Goal: Transaction & Acquisition: Purchase product/service

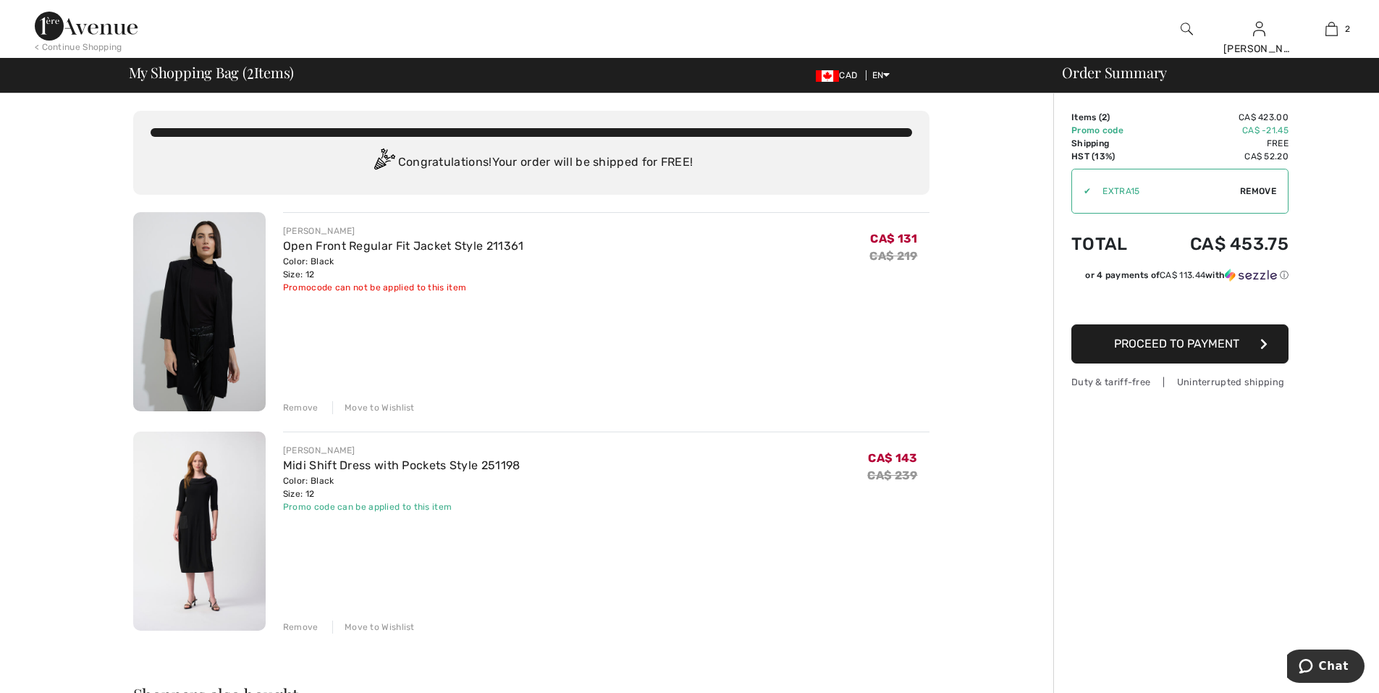
click at [80, 50] on div "< Continue Shopping" at bounding box center [79, 47] width 88 height 13
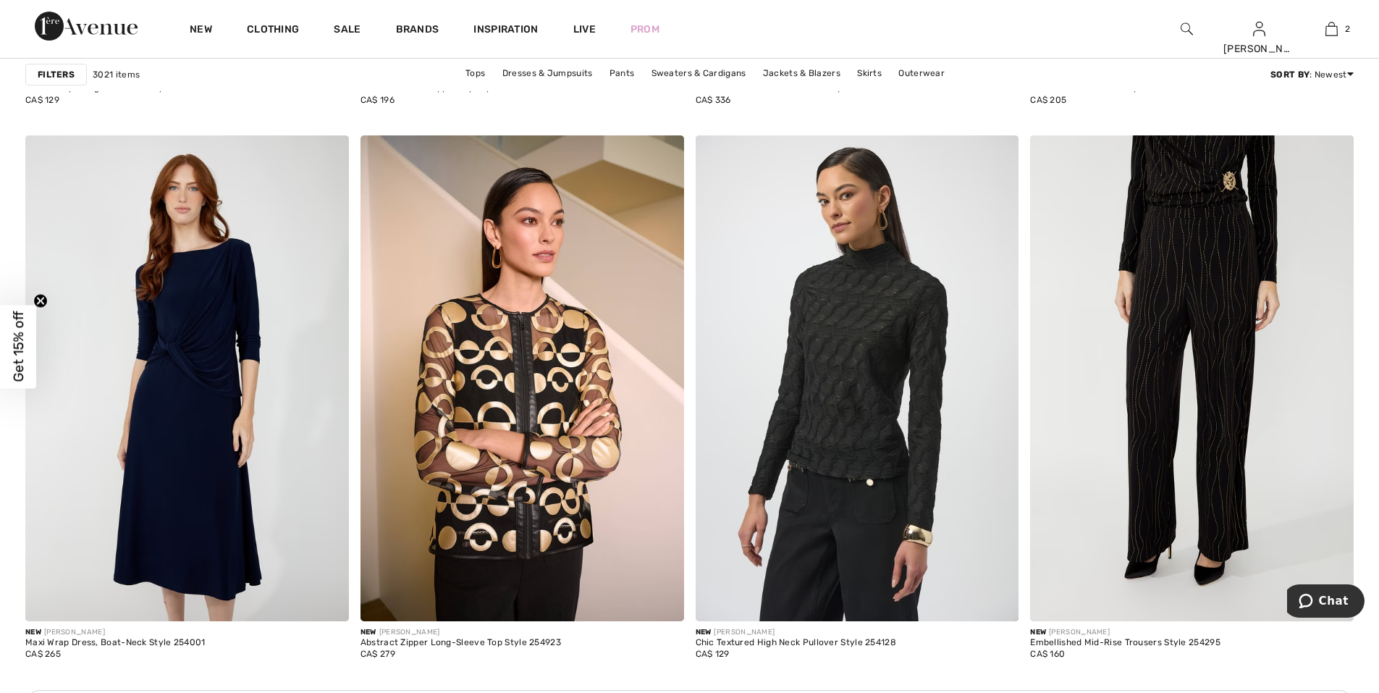
scroll to position [1737, 0]
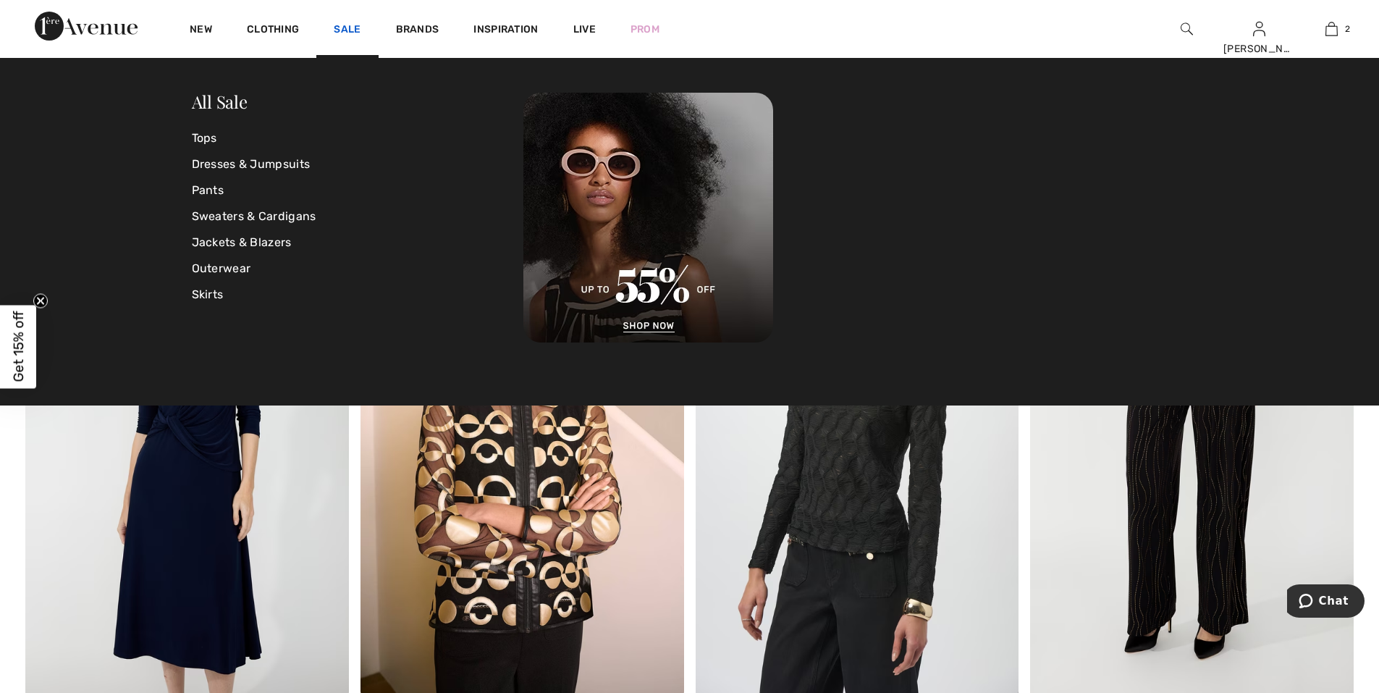
click at [347, 28] on link "Sale" at bounding box center [347, 30] width 27 height 15
click at [233, 219] on link "Sweaters & Cardigans" at bounding box center [358, 216] width 332 height 26
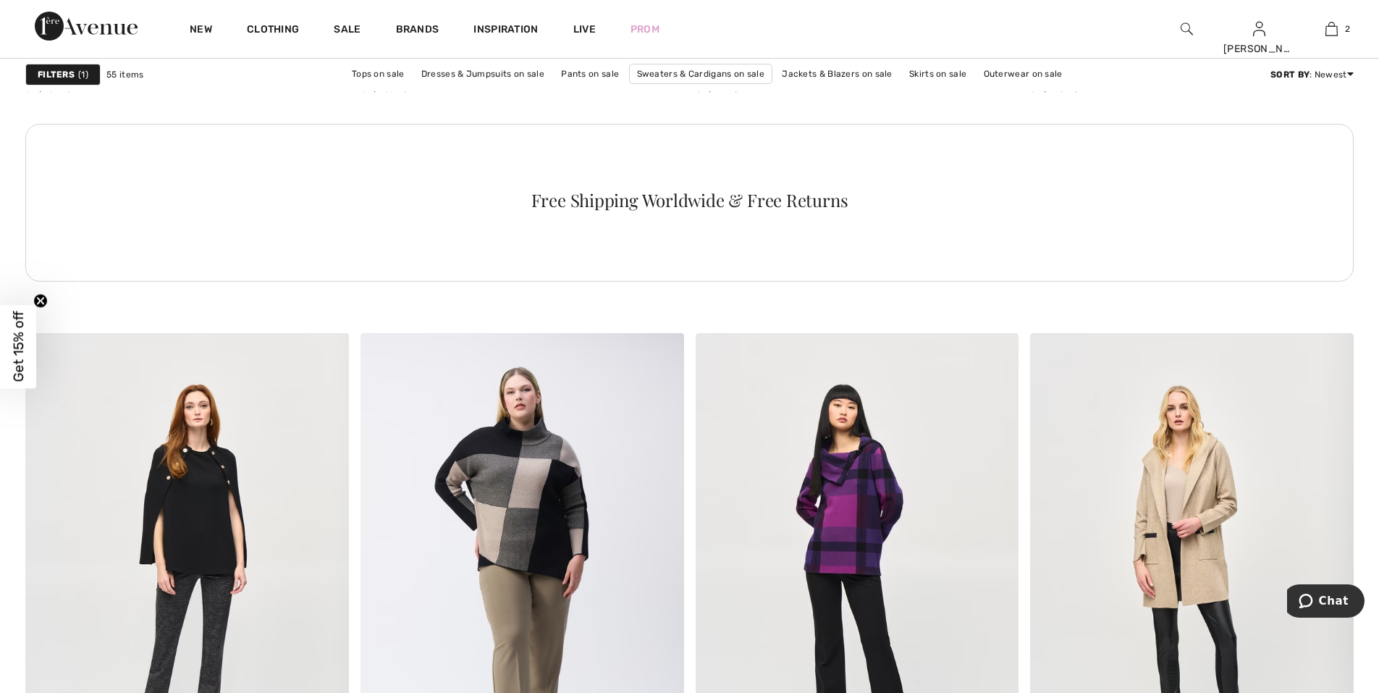
scroll to position [6877, 0]
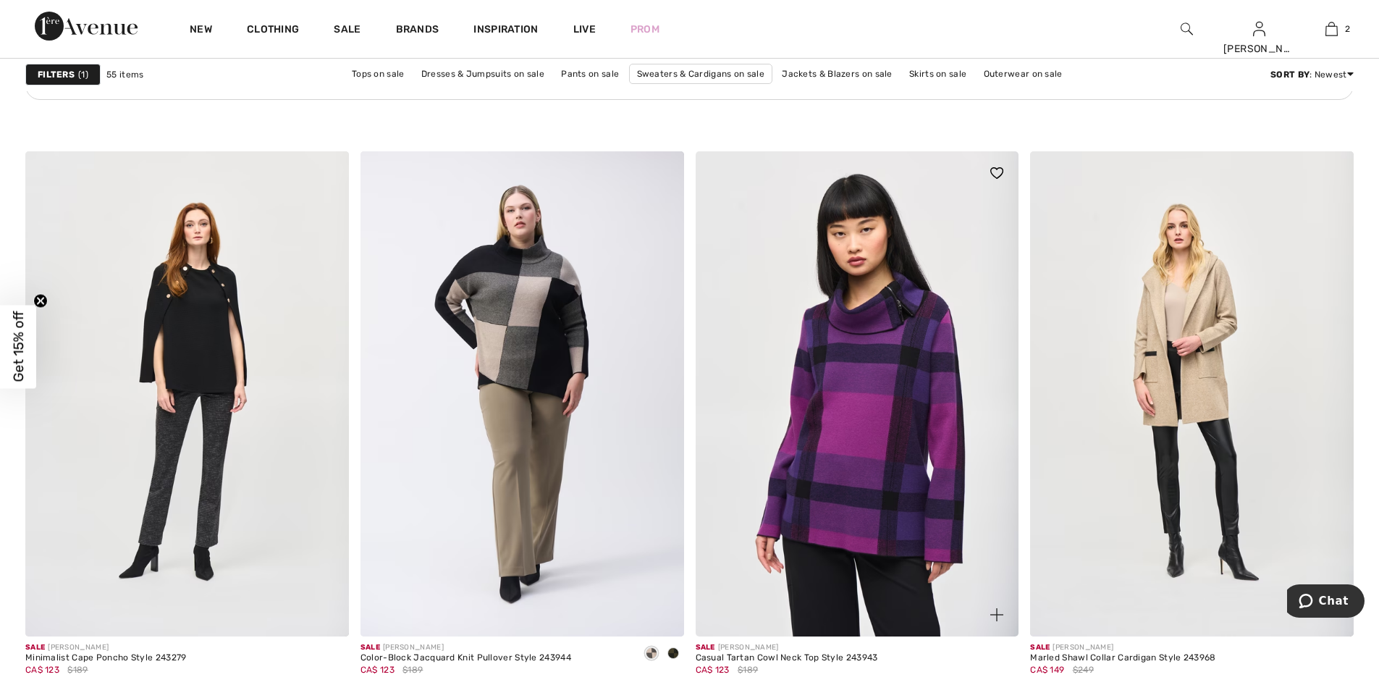
click at [851, 354] on img at bounding box center [858, 393] width 324 height 485
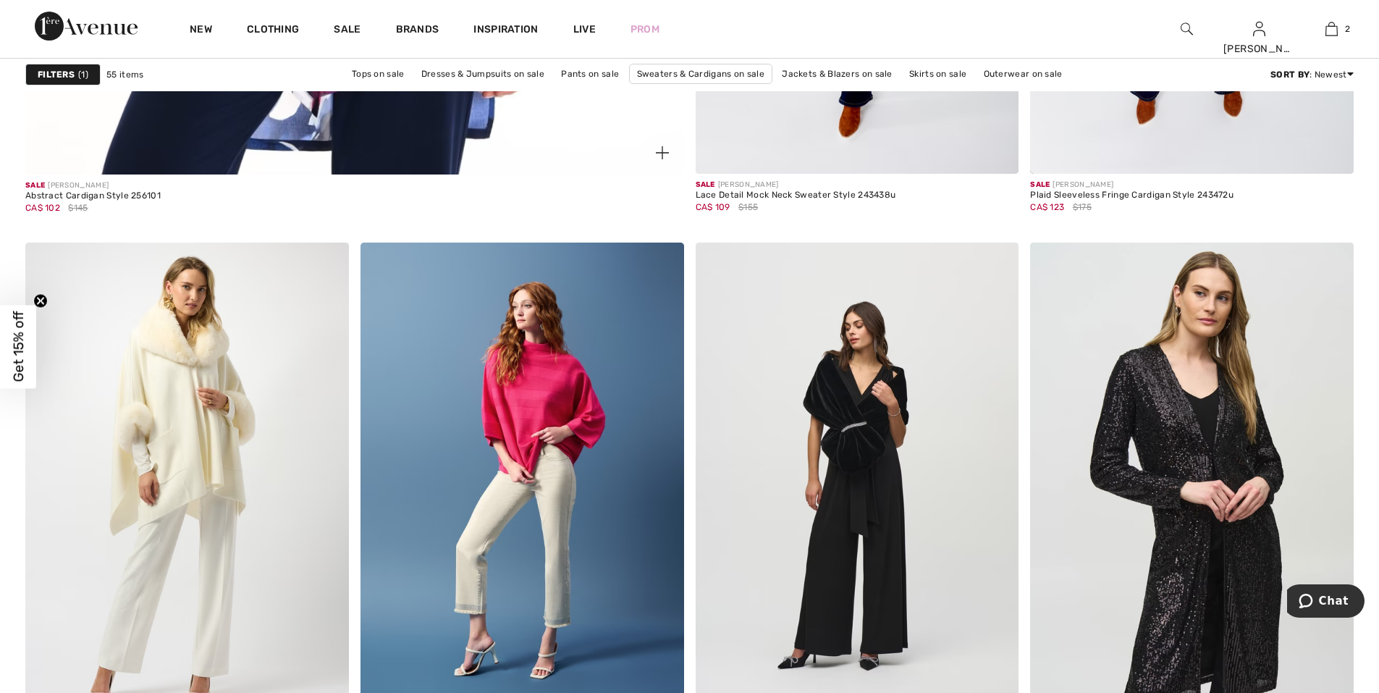
scroll to position [5357, 0]
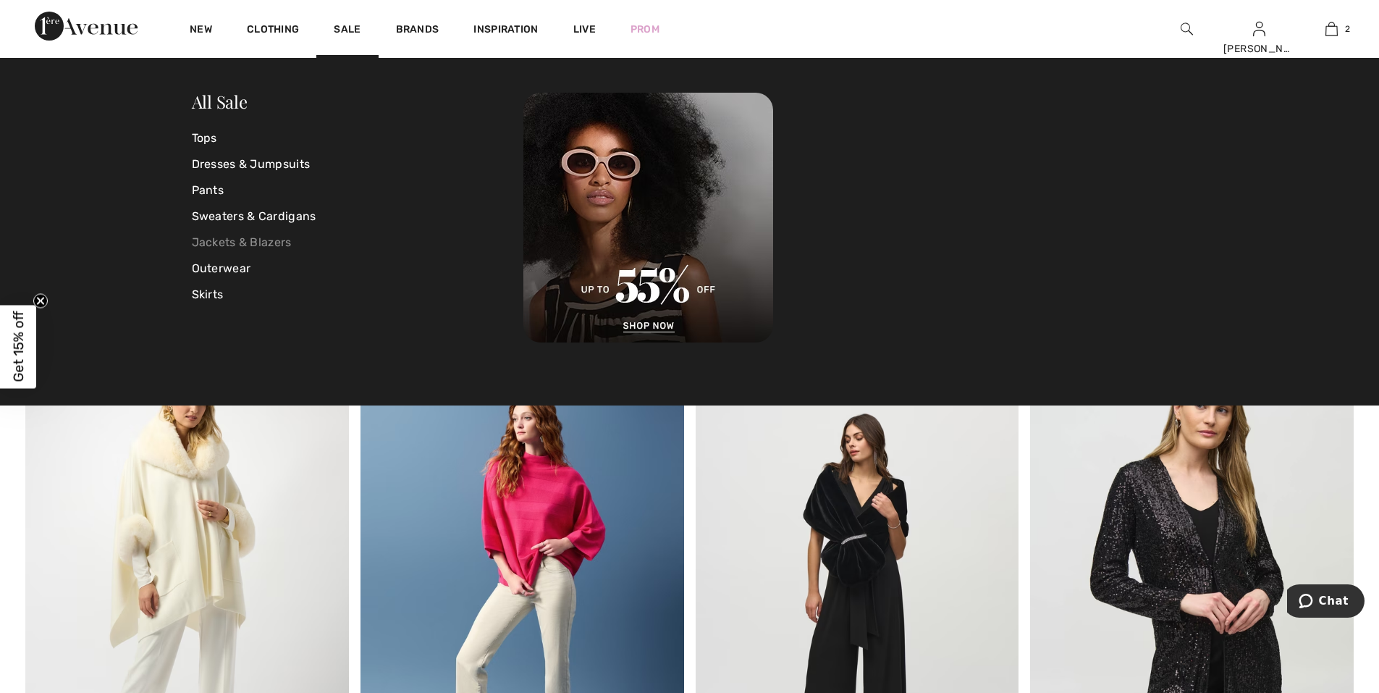
click at [216, 242] on link "Jackets & Blazers" at bounding box center [358, 242] width 332 height 26
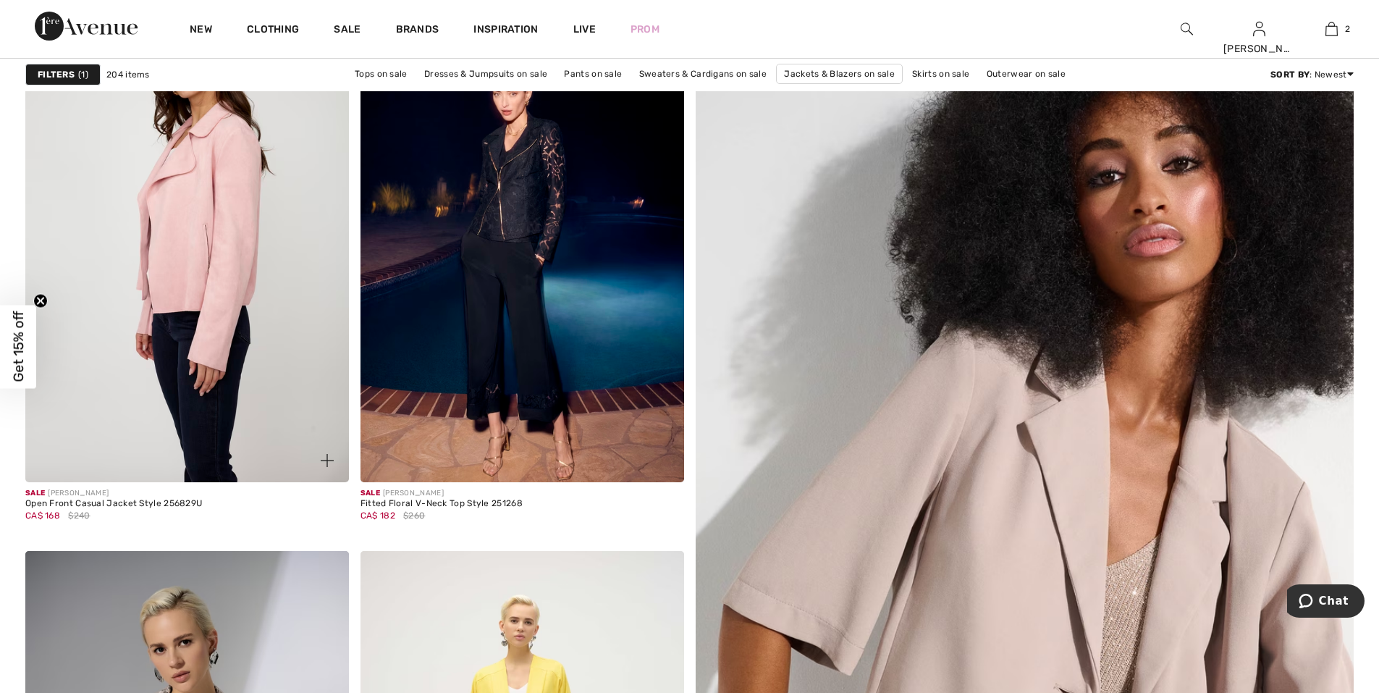
scroll to position [290, 0]
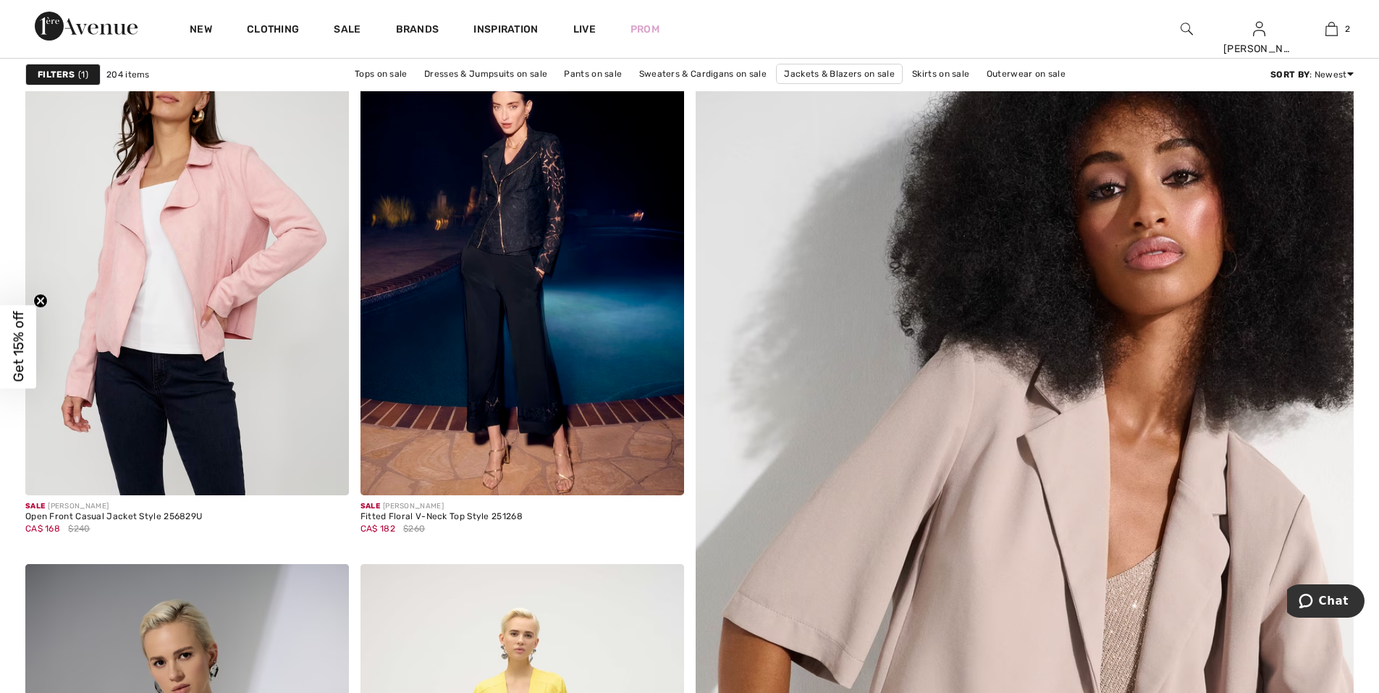
click at [55, 77] on strong "Filters" at bounding box center [56, 74] width 37 height 13
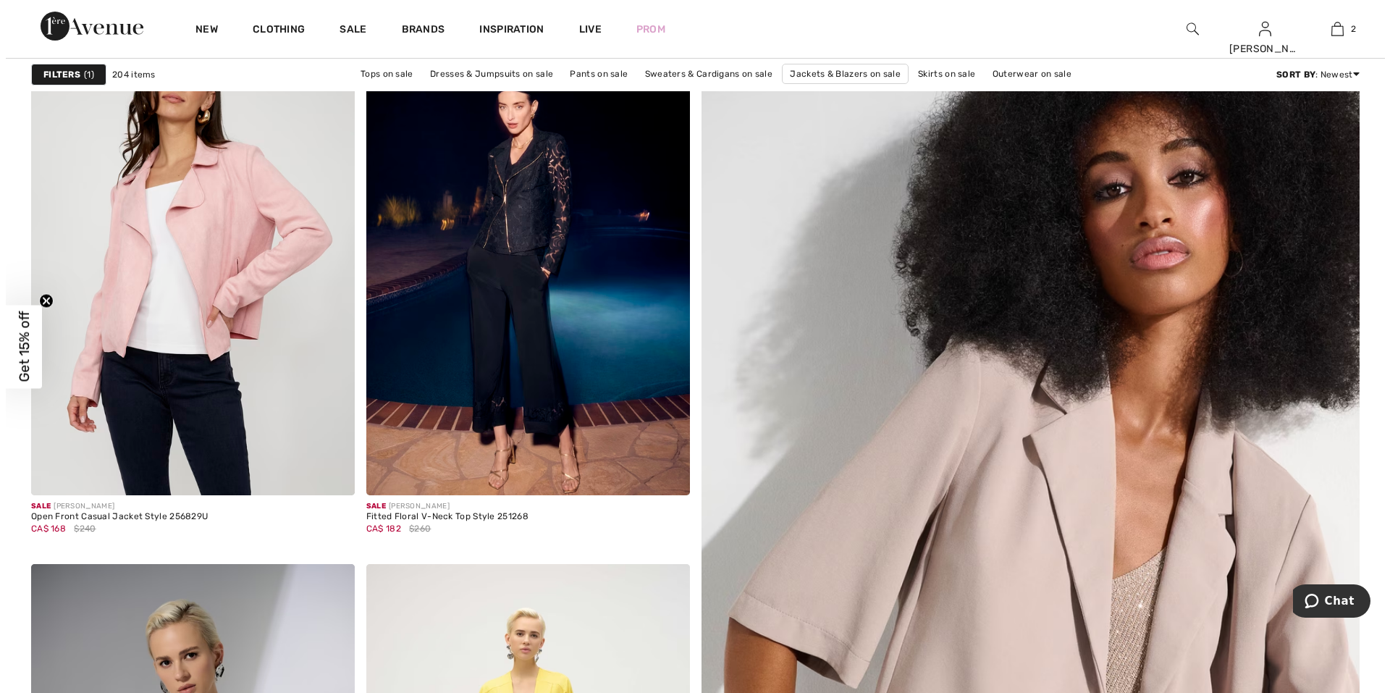
scroll to position [290, 0]
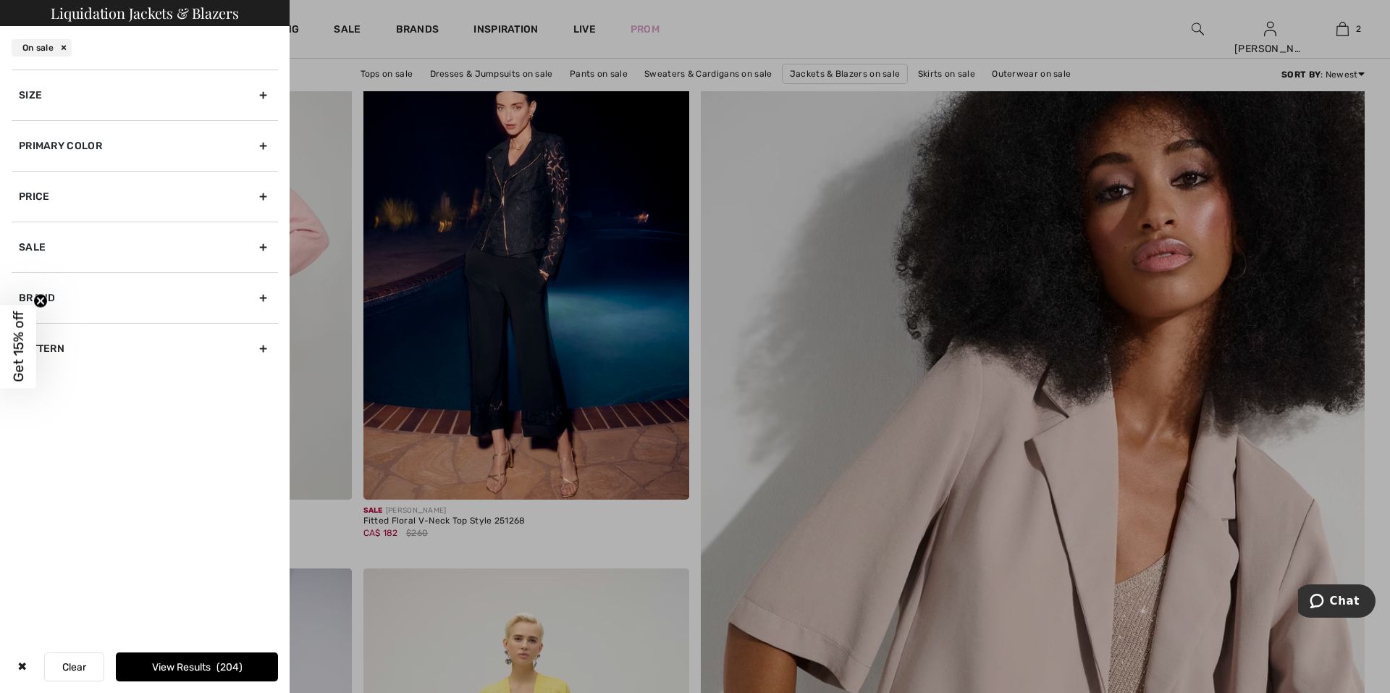
click at [80, 109] on div "Size" at bounding box center [145, 94] width 266 height 51
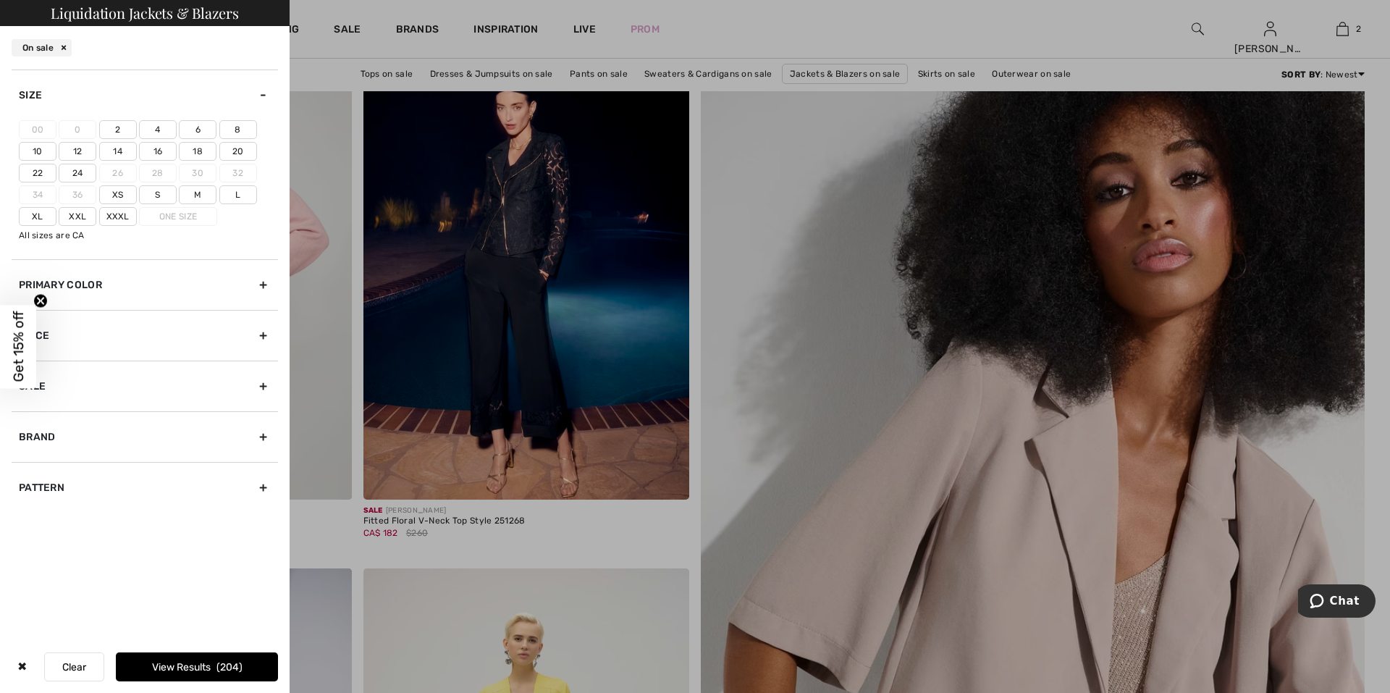
click at [42, 154] on label "10" at bounding box center [38, 151] width 38 height 19
click at [0, 0] on input"] "10" at bounding box center [0, 0] width 0 height 0
click at [75, 153] on label "12" at bounding box center [78, 151] width 38 height 19
click at [0, 0] on input"] "12" at bounding box center [0, 0] width 0 height 0
click at [114, 150] on label "14" at bounding box center [118, 151] width 38 height 19
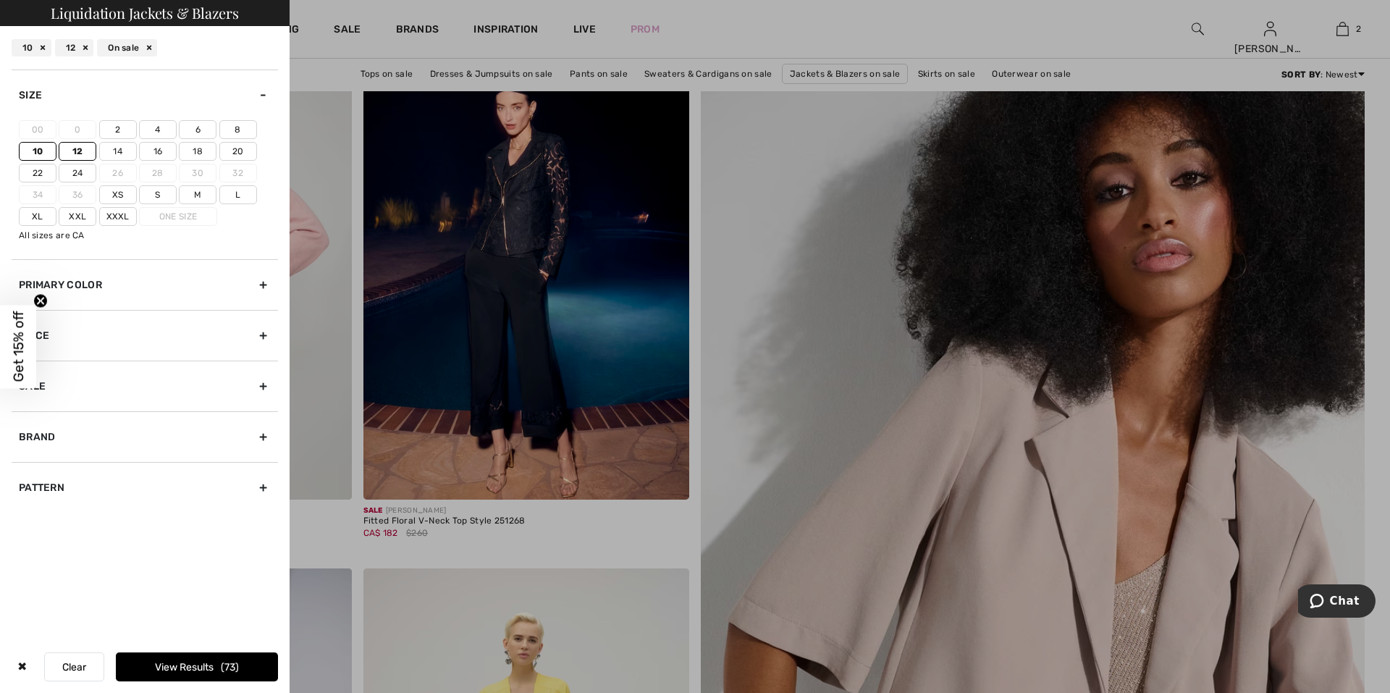
click at [0, 0] on input"] "14" at bounding box center [0, 0] width 0 height 0
click at [240, 192] on label "L" at bounding box center [238, 194] width 38 height 19
click at [0, 0] on input"] "L" at bounding box center [0, 0] width 0 height 0
click at [38, 222] on label "Xl" at bounding box center [38, 216] width 38 height 19
click at [0, 0] on input"] "Xl" at bounding box center [0, 0] width 0 height 0
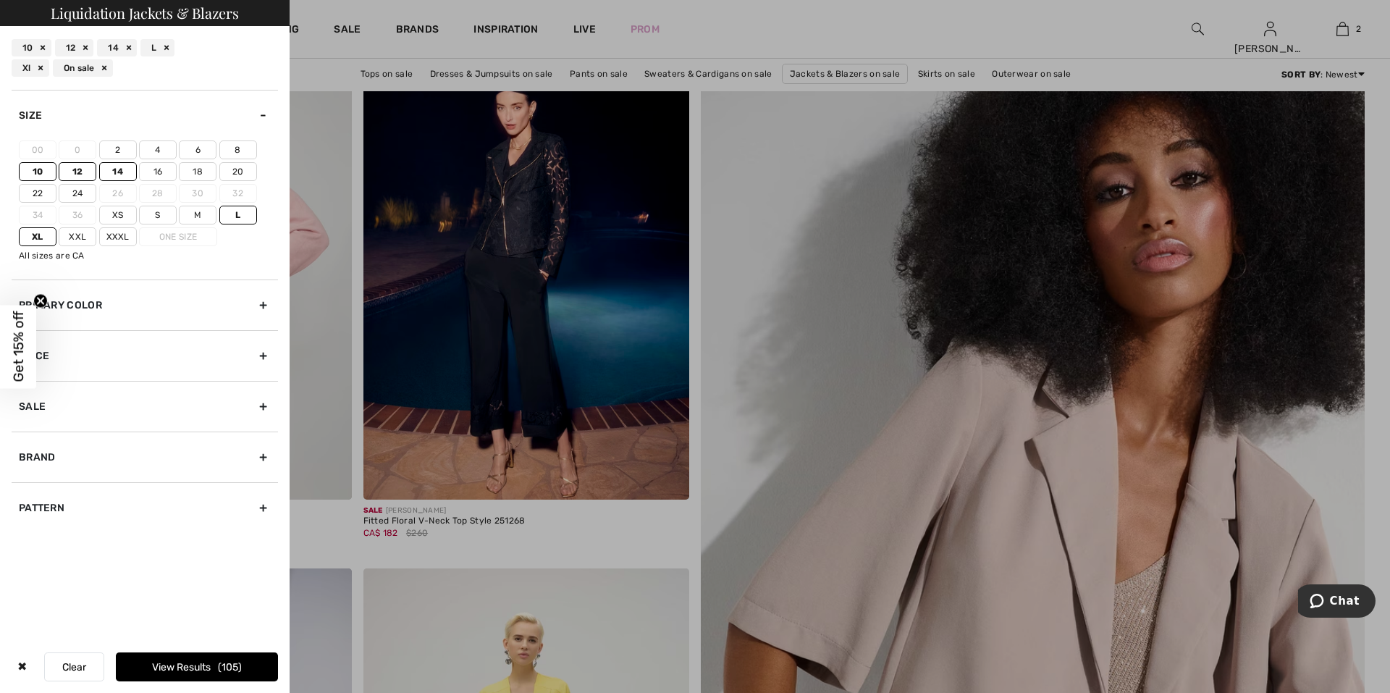
click at [202, 674] on button "View Results 105" at bounding box center [197, 666] width 162 height 29
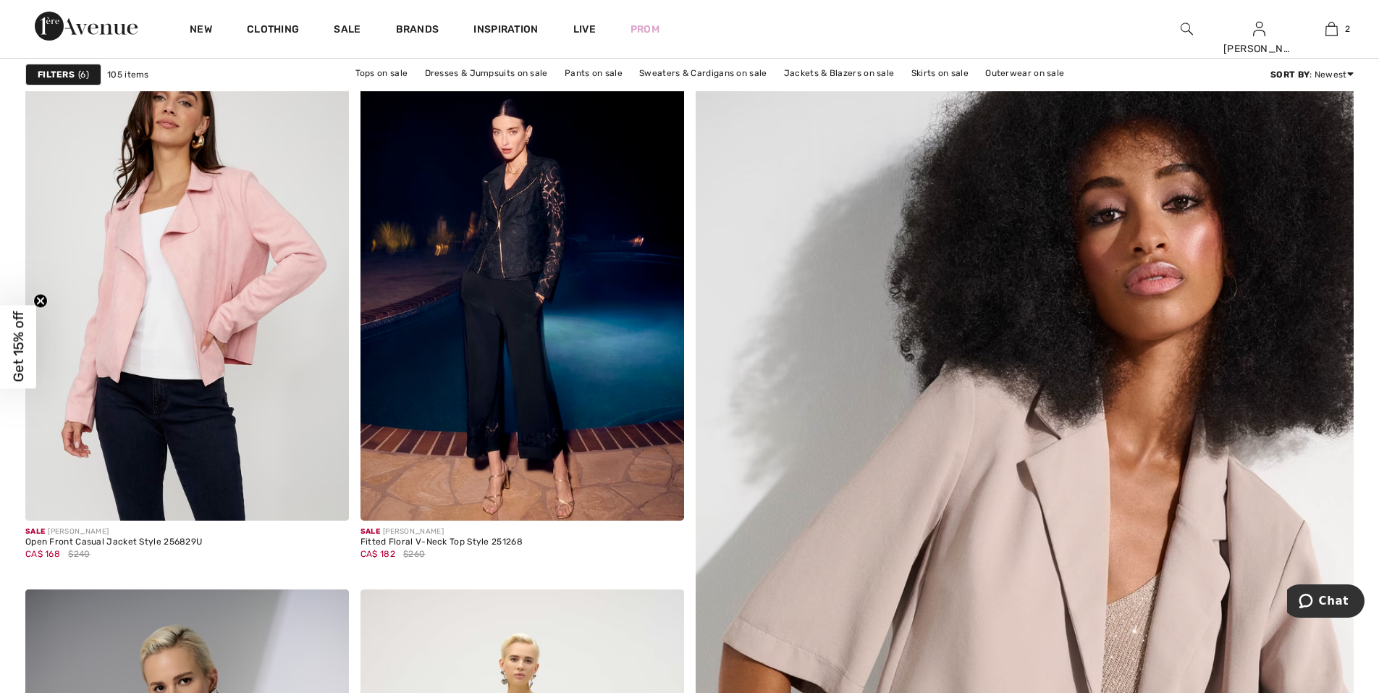
scroll to position [290, 0]
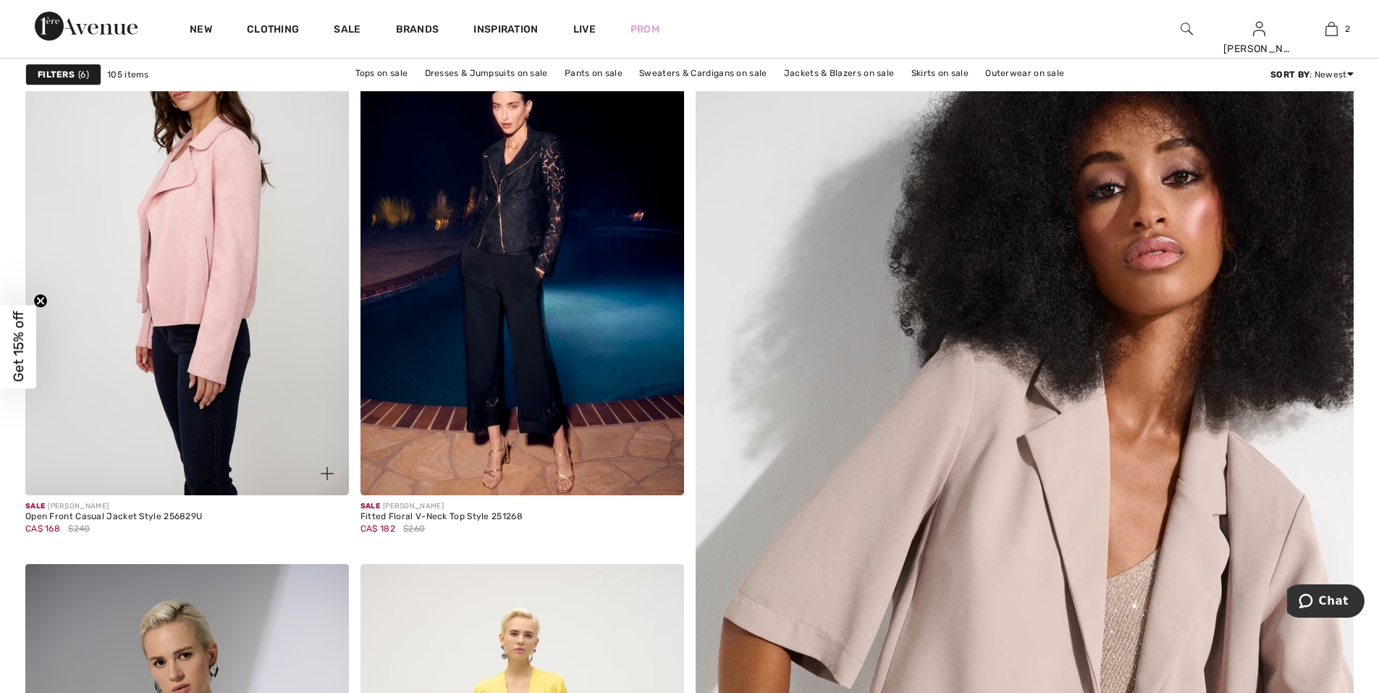
click at [180, 359] on img at bounding box center [187, 252] width 324 height 485
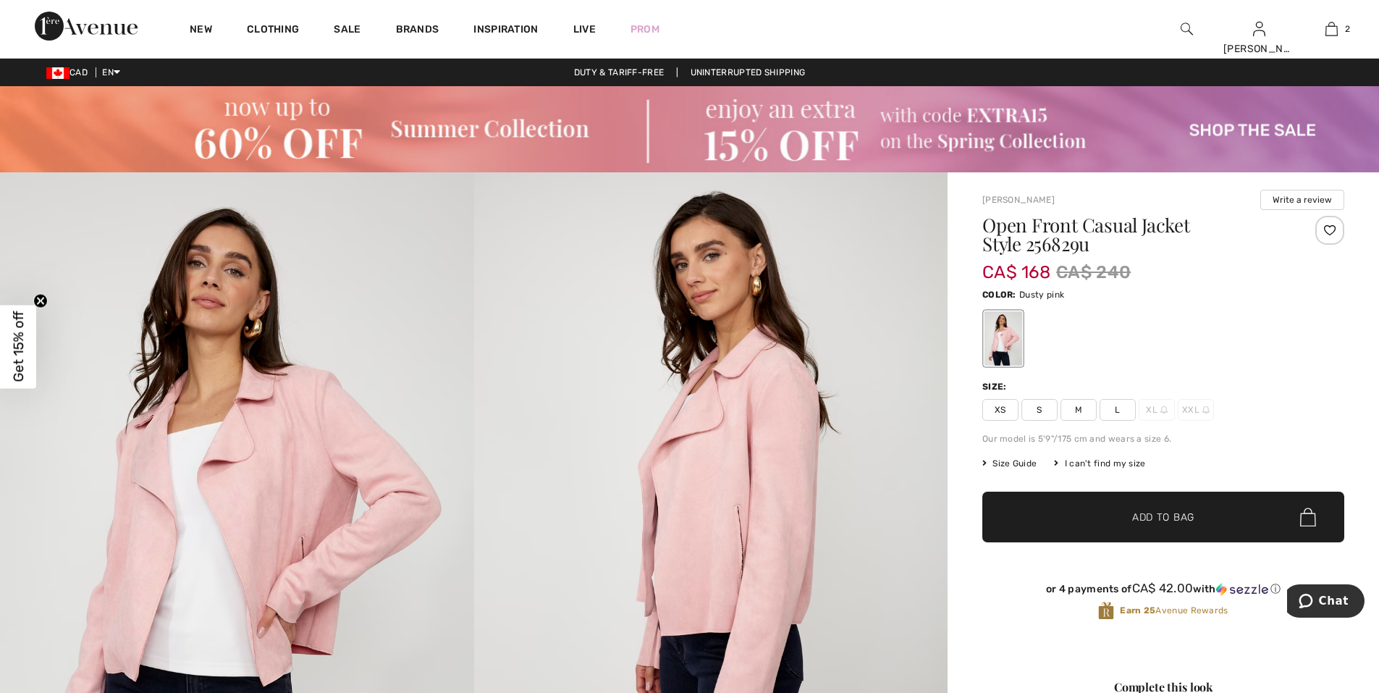
click at [1113, 410] on span "L" at bounding box center [1118, 410] width 36 height 22
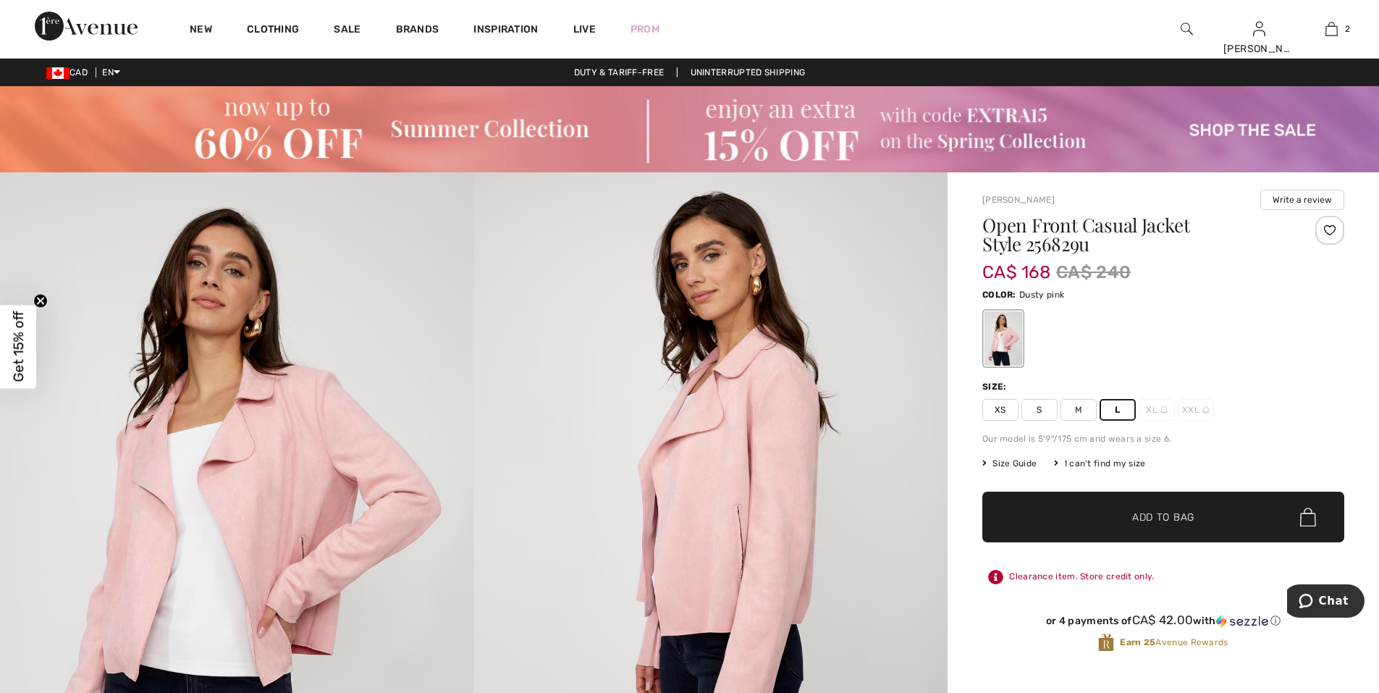
click at [1121, 531] on span "✔ Added to Bag Add to Bag" at bounding box center [1163, 517] width 362 height 51
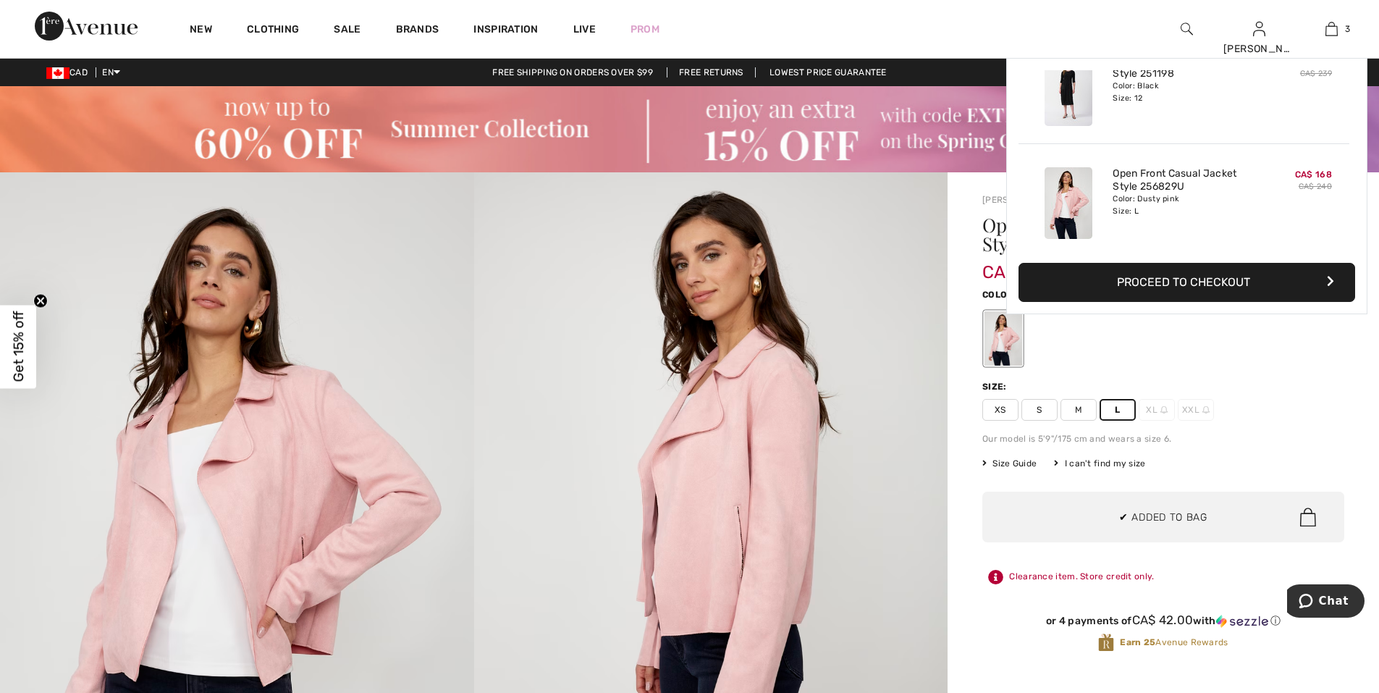
scroll to position [158, 0]
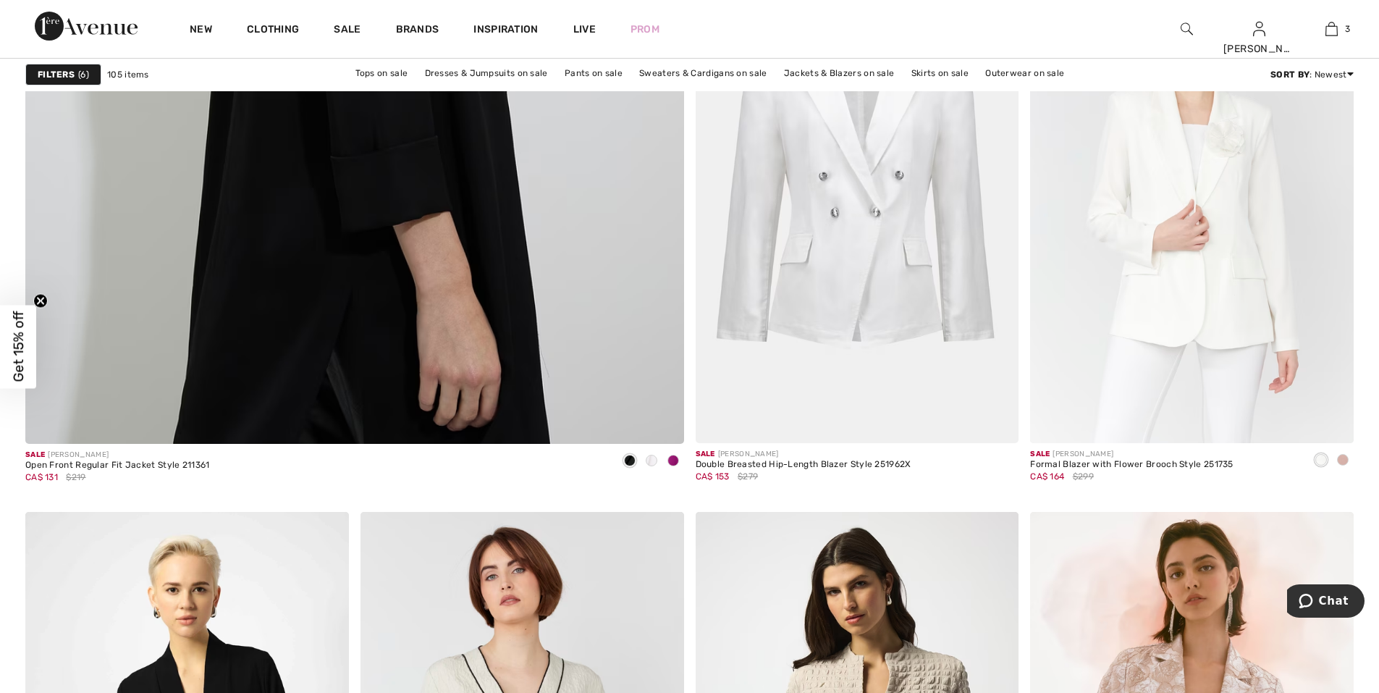
scroll to position [5212, 0]
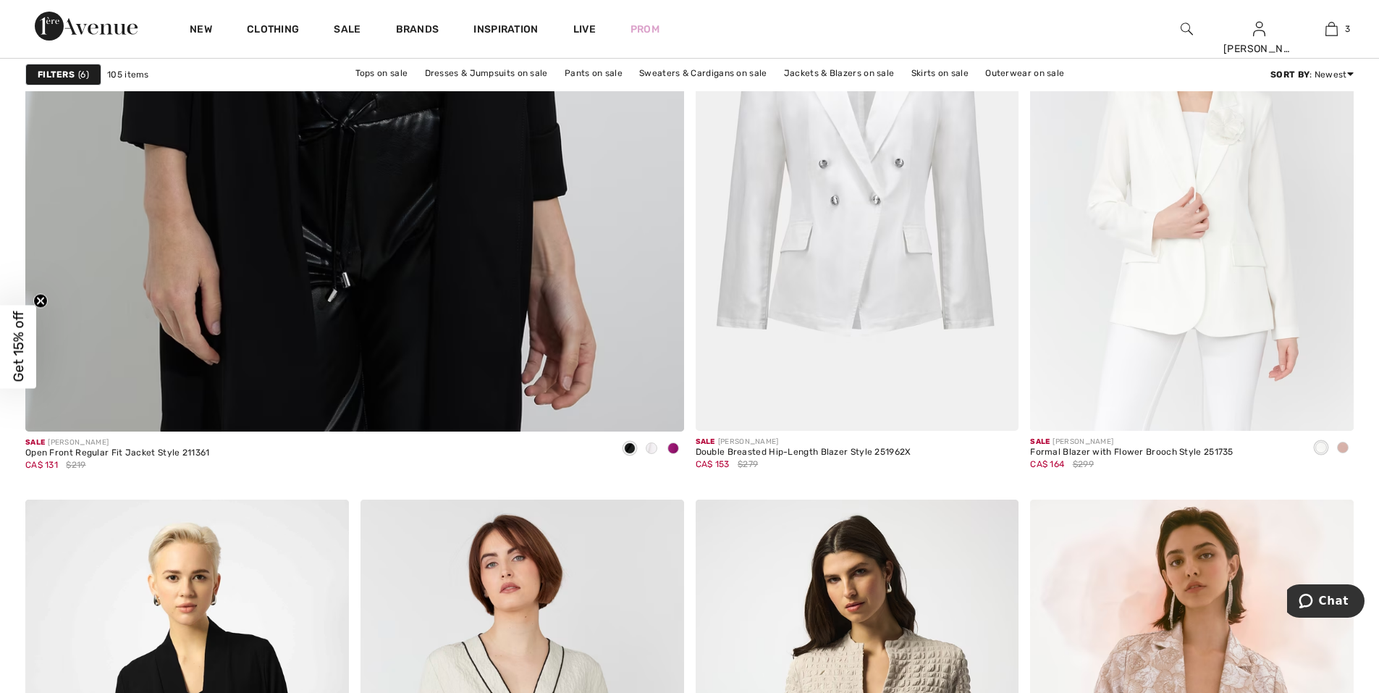
click at [52, 80] on strong "Filters" at bounding box center [56, 74] width 37 height 13
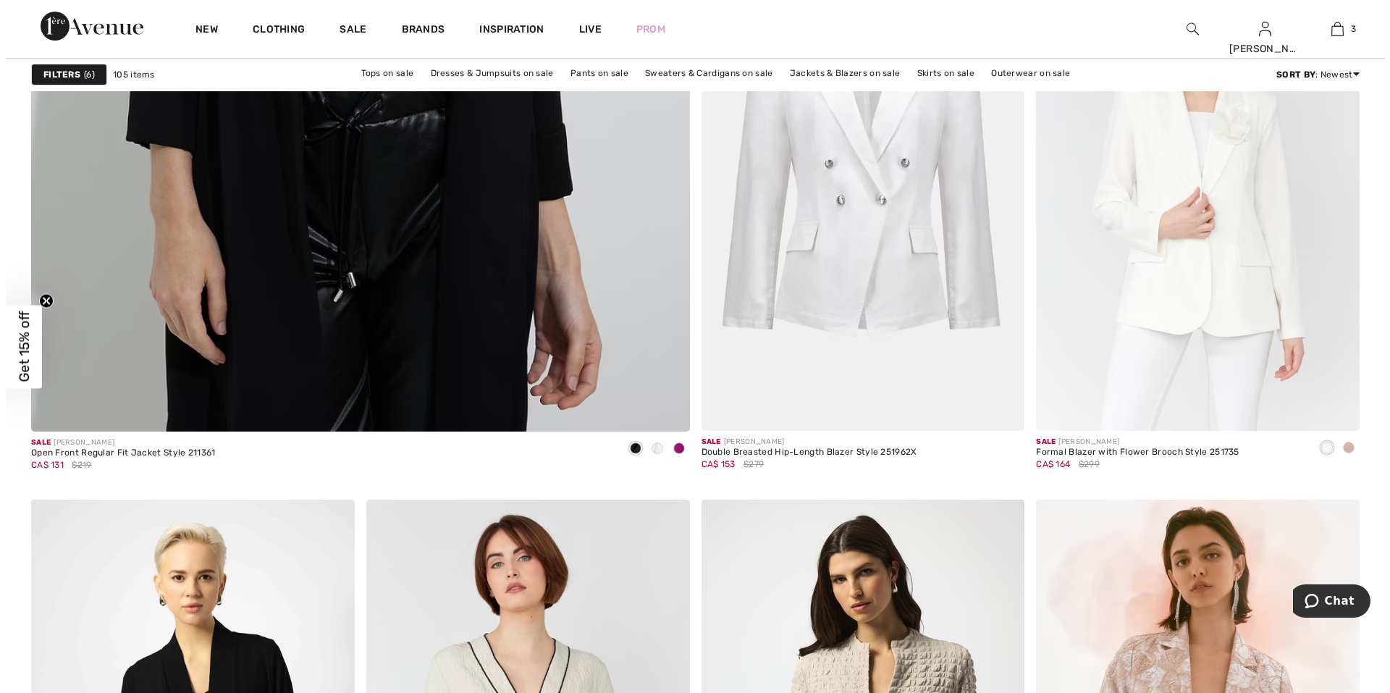
scroll to position [5242, 0]
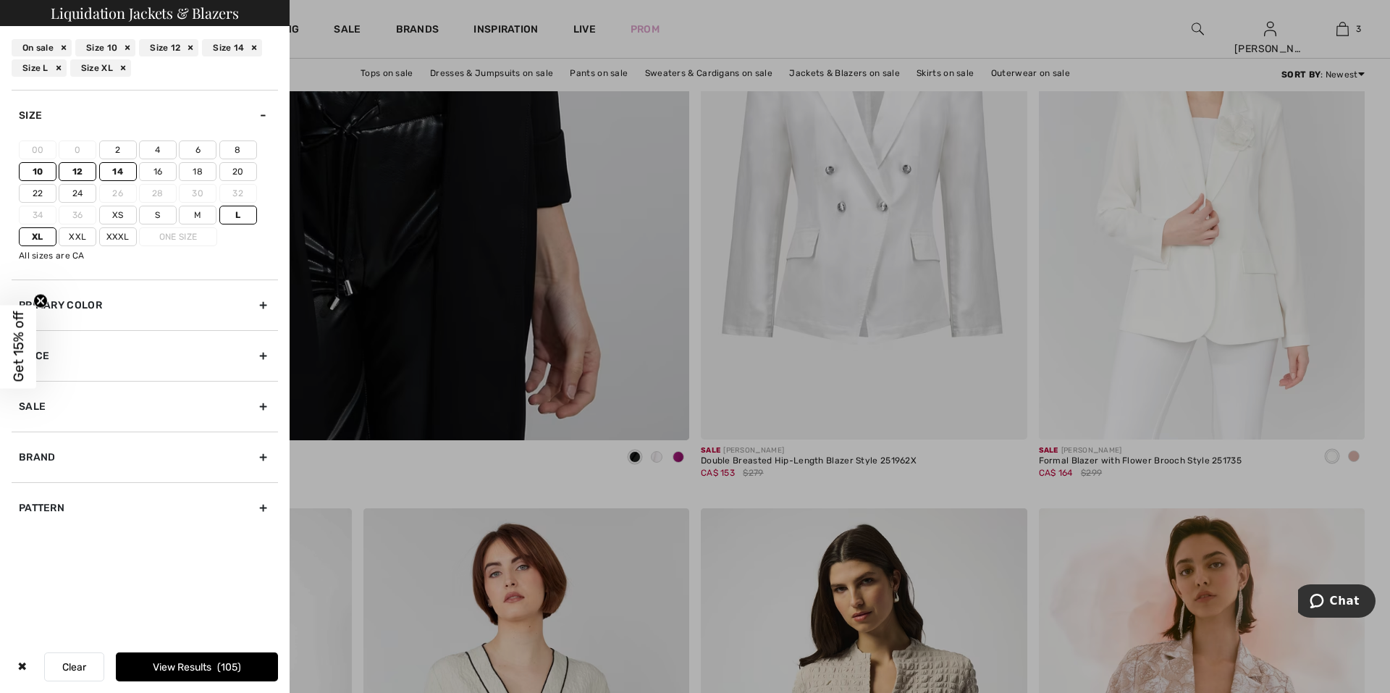
click at [259, 308] on div "Primary Color" at bounding box center [145, 304] width 266 height 51
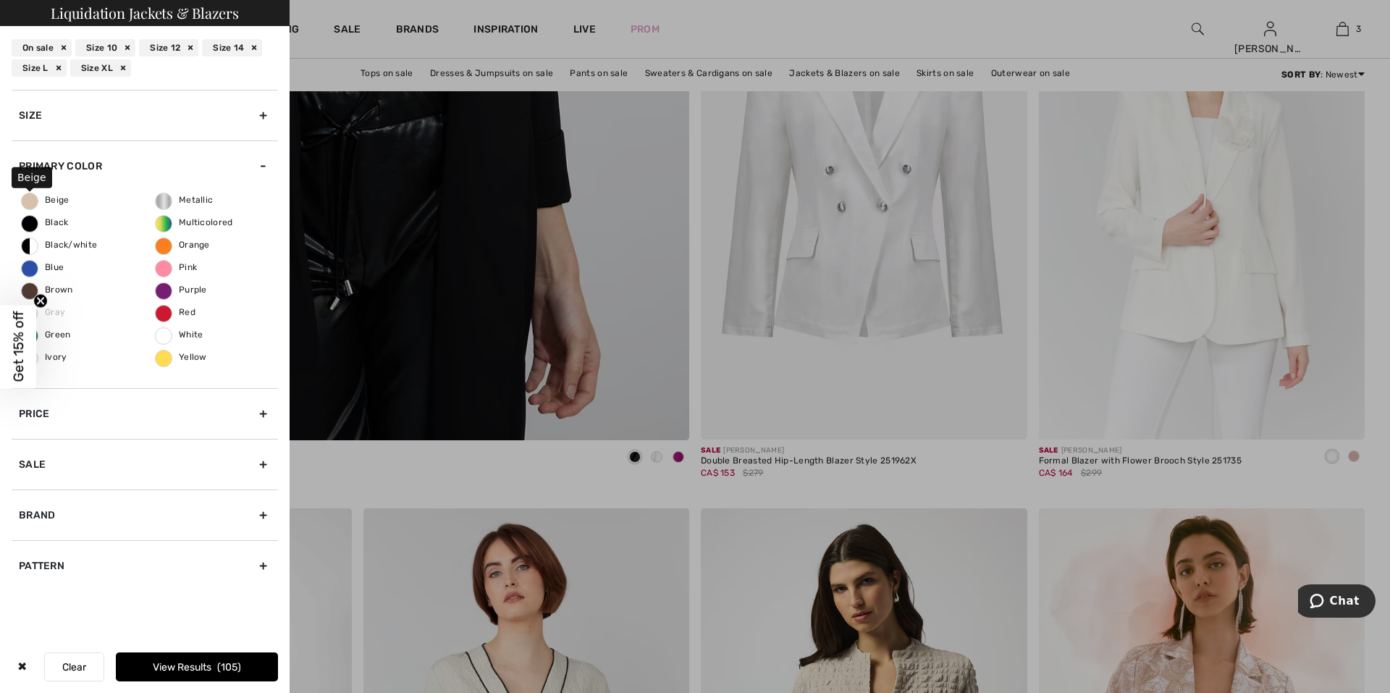
click at [28, 206] on label "Beige" at bounding box center [29, 201] width 17 height 17
click at [0, 0] on input "Beige" at bounding box center [0, 0] width 0 height 0
click at [185, 671] on button "View Results 20" at bounding box center [197, 666] width 162 height 29
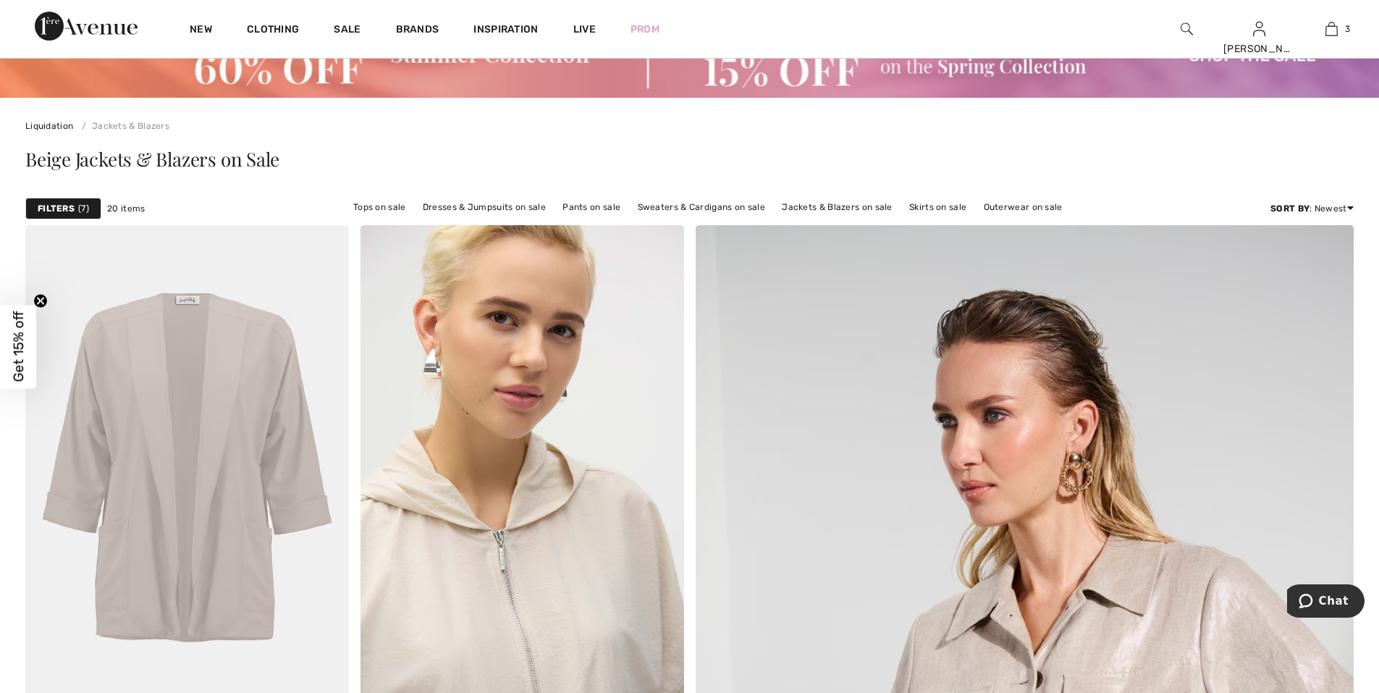
scroll to position [145, 0]
